Goal: Task Accomplishment & Management: Manage account settings

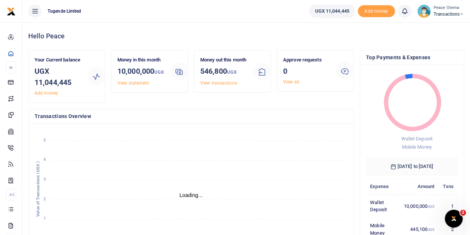
scroll to position [6, 6]
click at [462, 14] on icon at bounding box center [462, 14] width 4 height 5
click at [439, 26] on link "Switch accounts" at bounding box center [436, 27] width 59 height 10
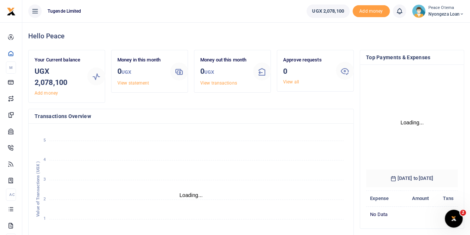
click at [462, 13] on icon at bounding box center [462, 14] width 4 height 5
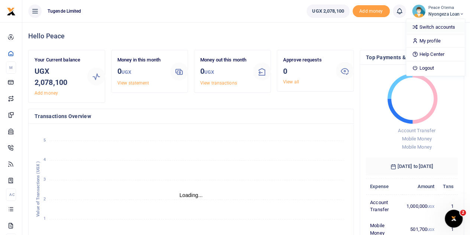
scroll to position [6, 6]
click at [431, 29] on link "Switch accounts" at bounding box center [435, 27] width 59 height 10
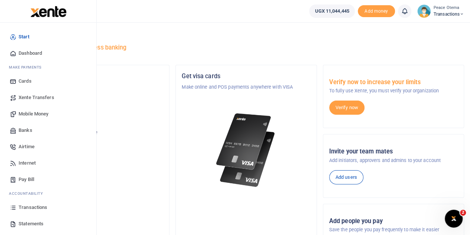
click at [27, 98] on span "Xente Transfers" at bounding box center [37, 97] width 36 height 7
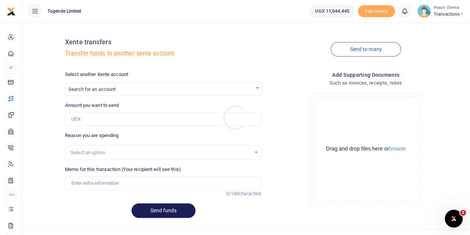
click at [95, 86] on div at bounding box center [235, 117] width 470 height 235
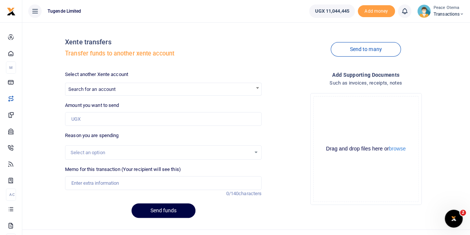
click at [95, 86] on span "Search for an account" at bounding box center [163, 89] width 196 height 12
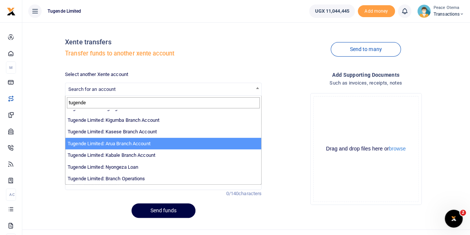
scroll to position [13, 0]
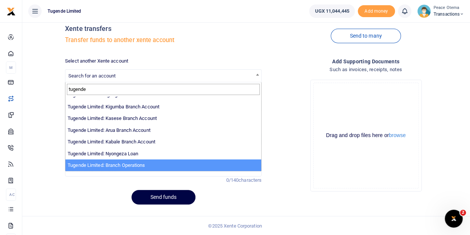
type input "tugende"
select select "4024"
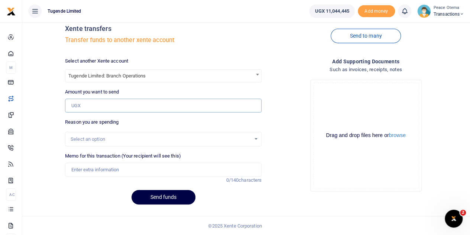
click at [92, 107] on input "Amount you want to send" at bounding box center [163, 106] width 197 height 14
type input "5,500,000"
click at [78, 172] on input "Memo for this transaction (Your recipient will see this)" at bounding box center [163, 170] width 197 height 14
type input "Transfer to Branch Operations Account"
click at [159, 197] on button "Send funds" at bounding box center [164, 197] width 64 height 15
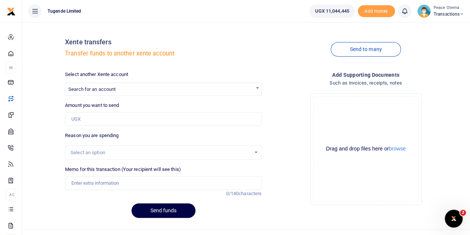
click at [462, 12] on icon at bounding box center [462, 14] width 4 height 5
click at [437, 26] on link "Switch accounts" at bounding box center [436, 27] width 59 height 10
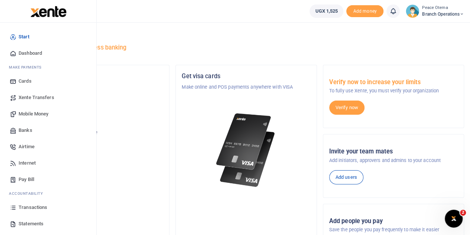
click at [31, 209] on span "Transactions" at bounding box center [33, 206] width 29 height 7
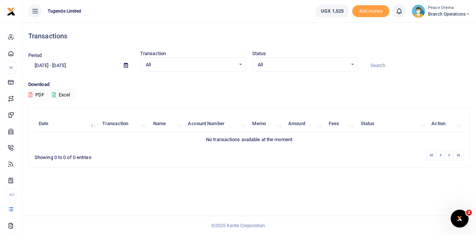
click at [466, 13] on icon at bounding box center [468, 14] width 4 height 5
click at [437, 28] on link "Switch accounts" at bounding box center [441, 27] width 59 height 10
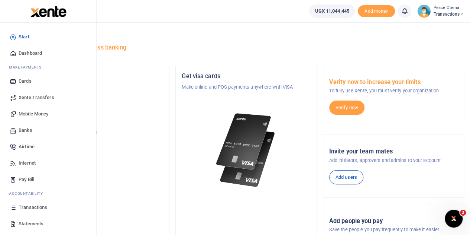
click at [33, 205] on span "Transactions" at bounding box center [33, 206] width 29 height 7
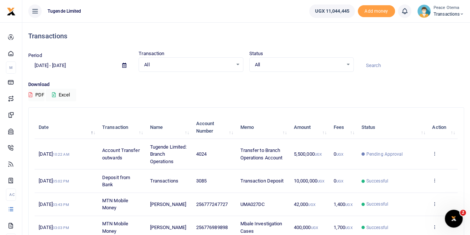
click at [463, 14] on icon at bounding box center [462, 14] width 4 height 5
click at [439, 29] on link "Switch accounts" at bounding box center [436, 27] width 59 height 10
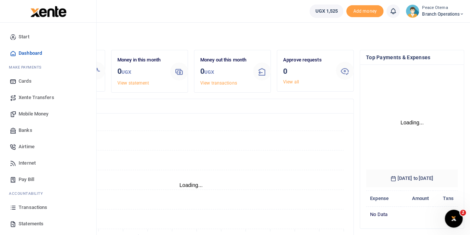
click at [28, 205] on span "Transactions" at bounding box center [33, 206] width 29 height 7
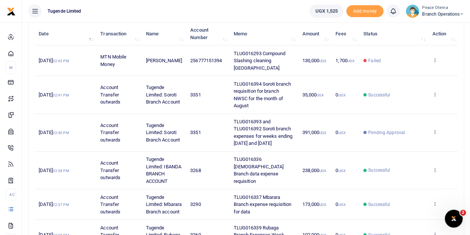
scroll to position [94, 0]
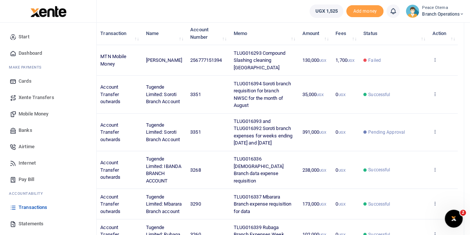
click at [28, 221] on span "Statements" at bounding box center [31, 223] width 25 height 7
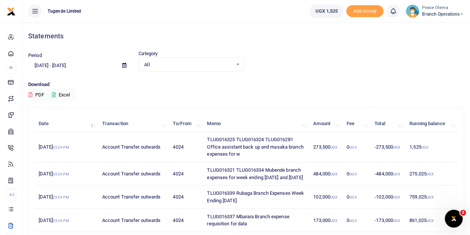
click at [322, 74] on div "Period 08/04/2025 - 09/02/2025 Category All Select an option... All Credit Debi…" at bounding box center [246, 65] width 442 height 31
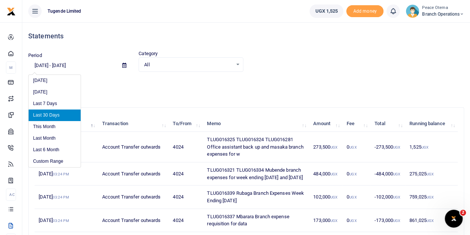
click at [47, 65] on input "[DATE] - [DATE]" at bounding box center [72, 65] width 88 height 13
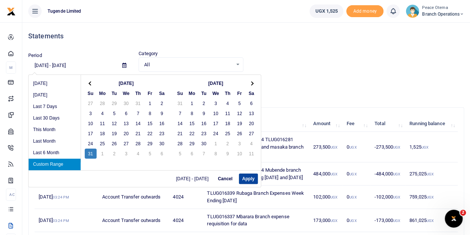
click at [248, 181] on button "Apply" at bounding box center [248, 178] width 19 height 10
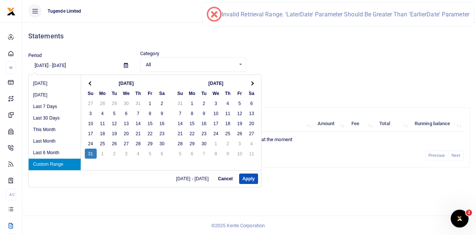
click at [46, 65] on input "08/31/2025 - 08/31/2025" at bounding box center [73, 65] width 90 height 13
click at [39, 164] on li "Custom Range" at bounding box center [55, 164] width 52 height 12
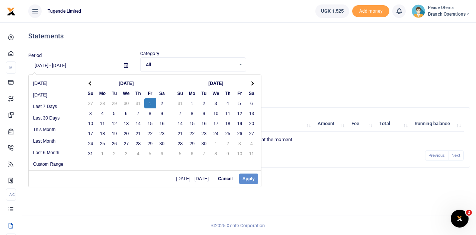
click at [46, 64] on input "08/31/2025 - 08/31/2025" at bounding box center [73, 65] width 90 height 13
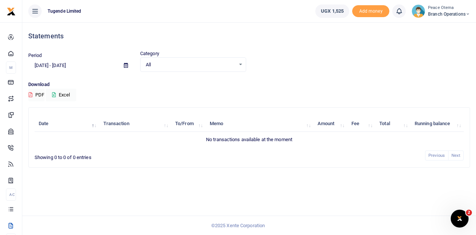
click at [104, 33] on h4 "Statements" at bounding box center [249, 36] width 442 height 8
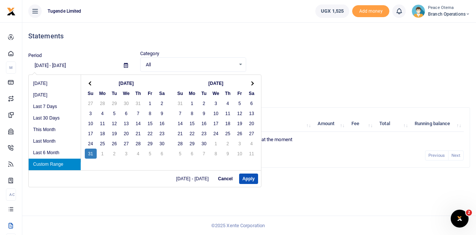
click at [46, 66] on input "08/31/2025 - 08/31/2025" at bounding box center [73, 65] width 90 height 13
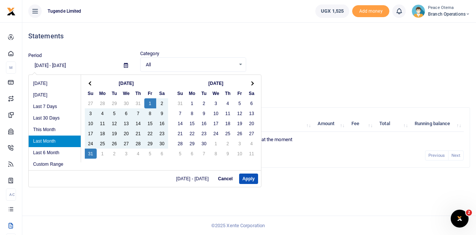
type input "08/01/2025 - 08/31/2025"
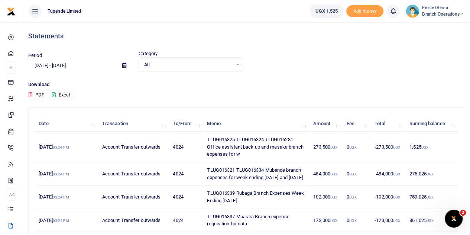
click at [54, 95] on icon at bounding box center [54, 94] width 4 height 5
click at [462, 14] on icon at bounding box center [462, 14] width 4 height 5
click at [437, 26] on link "Switch accounts" at bounding box center [435, 27] width 59 height 10
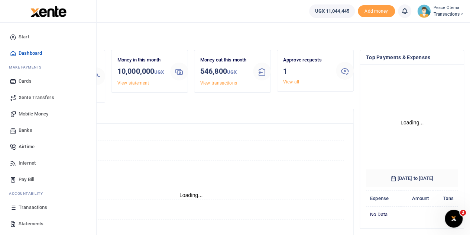
click at [30, 209] on span "Transactions" at bounding box center [33, 206] width 29 height 7
